Goal: Transaction & Acquisition: Purchase product/service

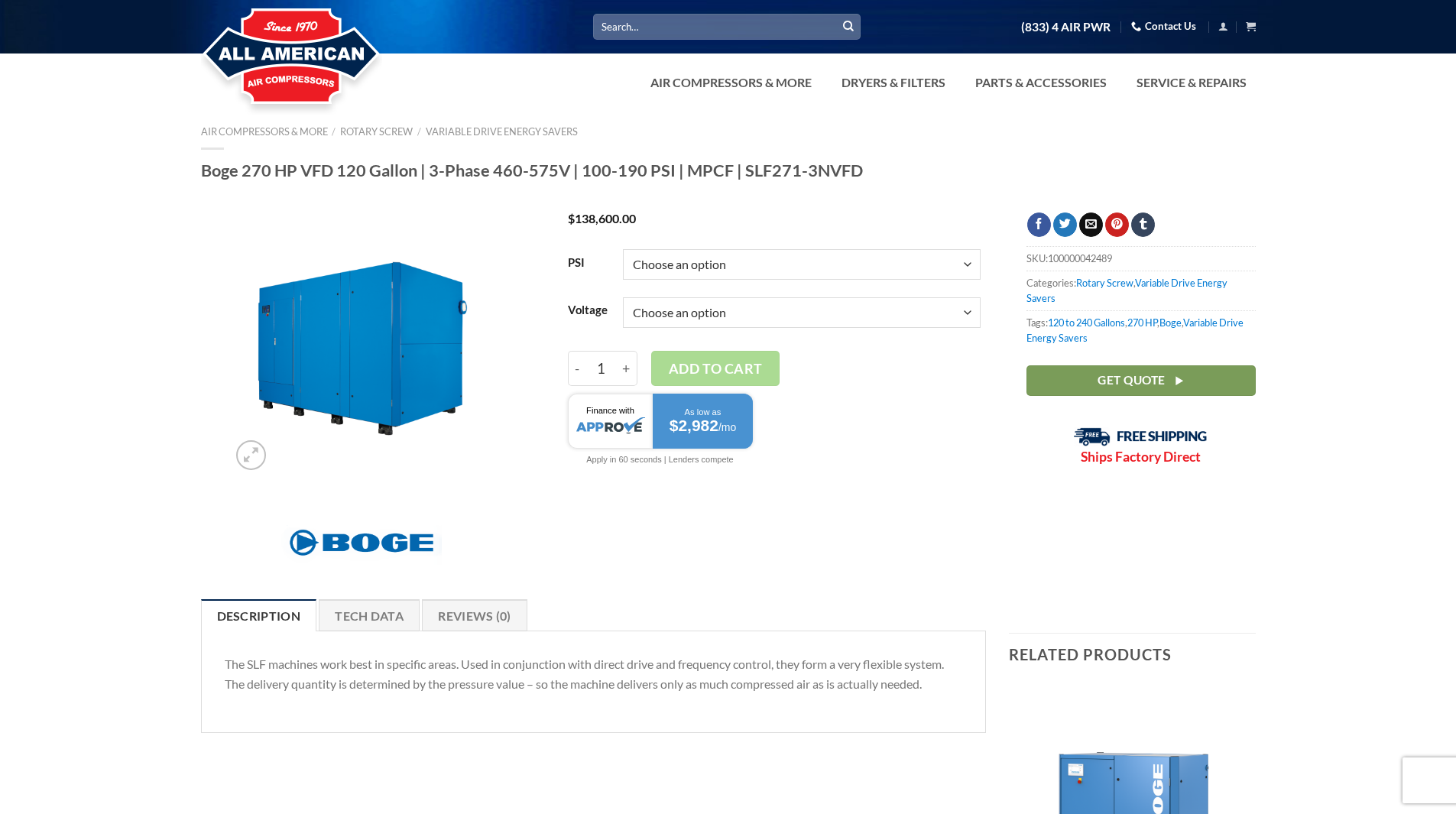
click at [970, 310] on select "Choose an option 3/60/460V 3/60/575V" at bounding box center [802, 312] width 358 height 31
click at [623, 298] on select "Choose an option 3/60/460V 3/60/575V" at bounding box center [802, 312] width 358 height 31
select select "3-60-460v"
click at [967, 262] on select "Choose an option 100 125 150 190" at bounding box center [802, 264] width 358 height 31
click at [623, 249] on select "Choose an option 100 125 150 190" at bounding box center [802, 264] width 358 height 31
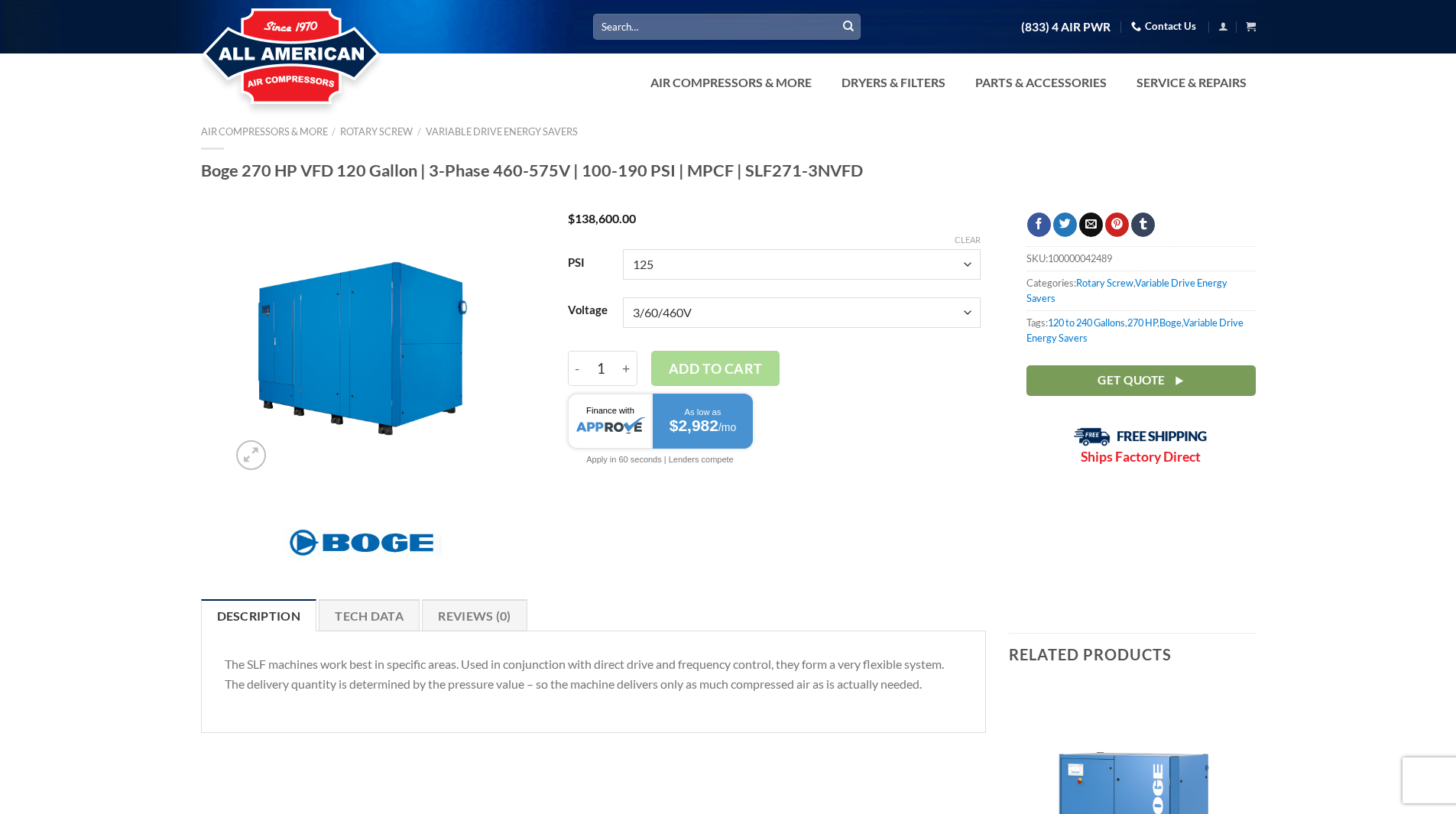
select select "125"
select select "3-60-460v"
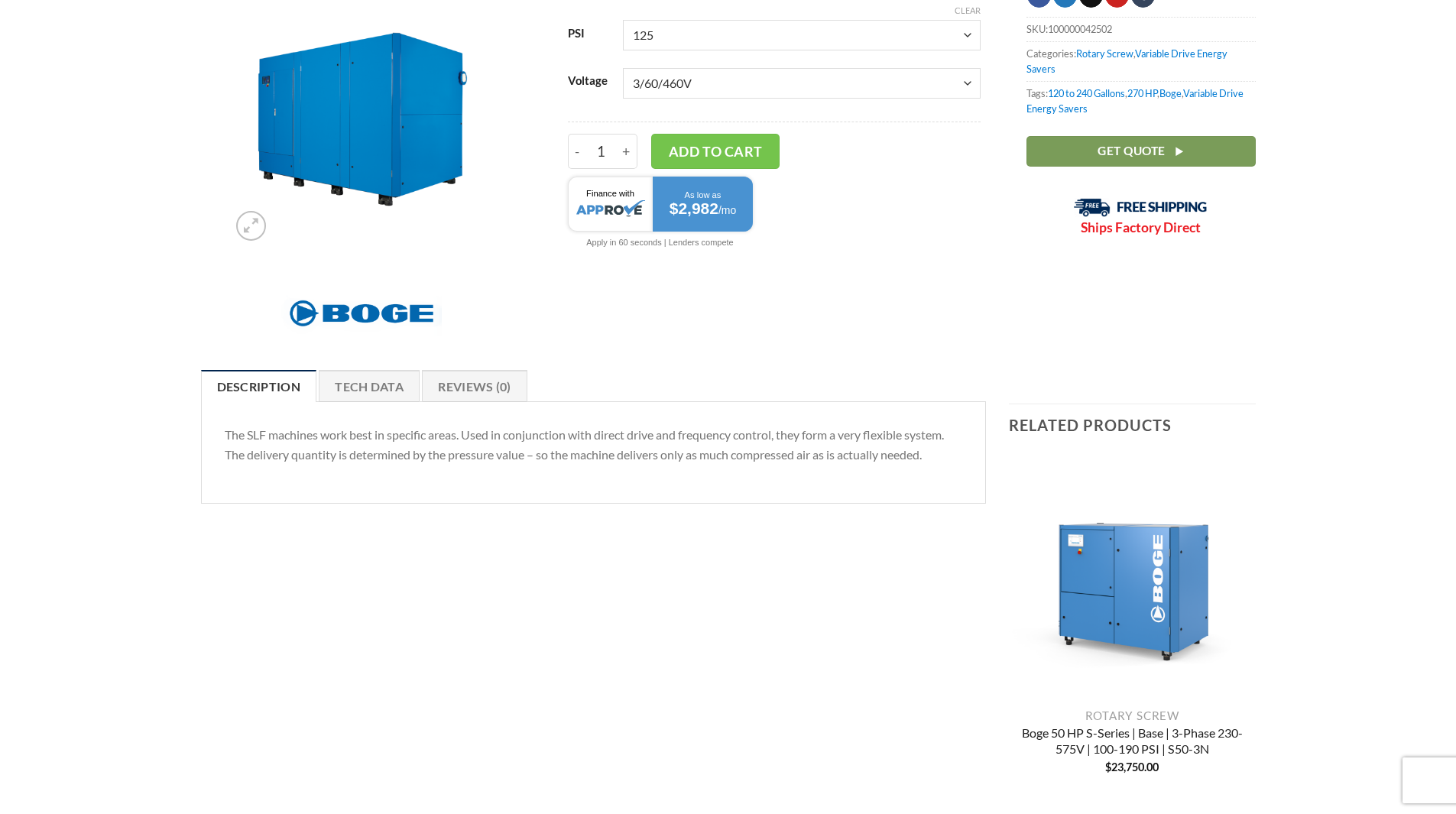
scroll to position [153, 0]
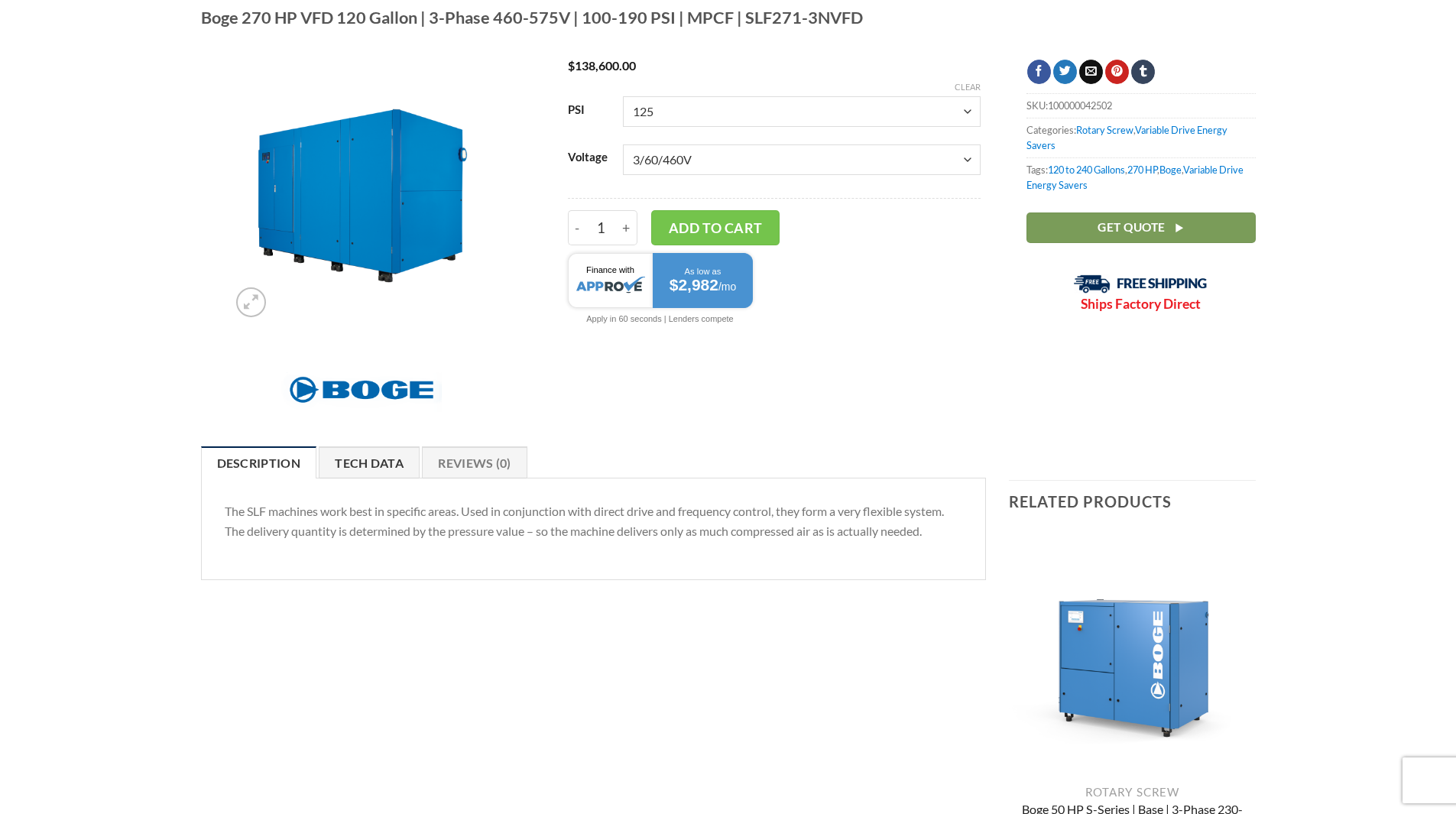
click at [364, 462] on link "Tech Data" at bounding box center [370, 462] width 101 height 32
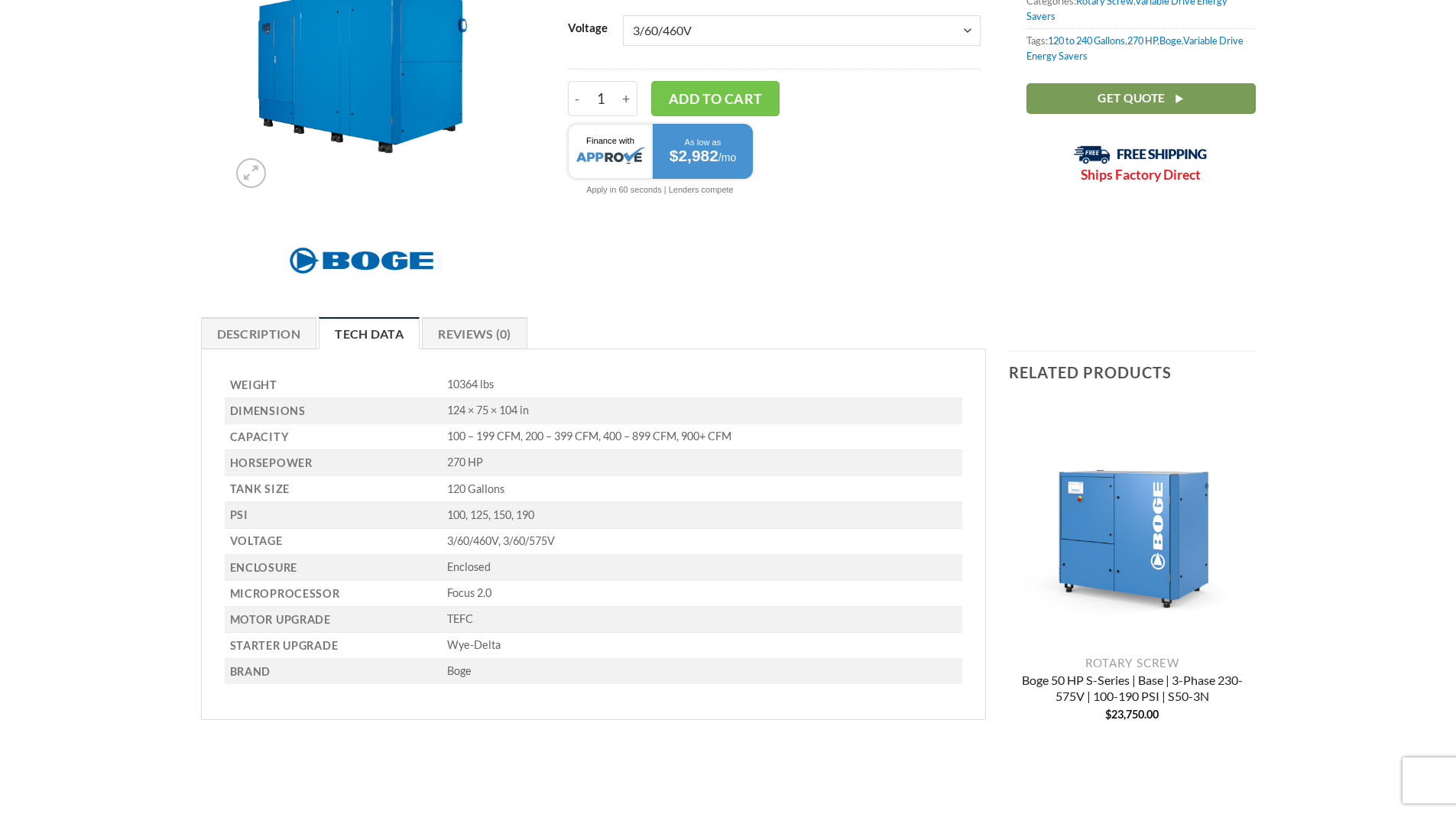
scroll to position [306, 0]
